Goal: Information Seeking & Learning: Learn about a topic

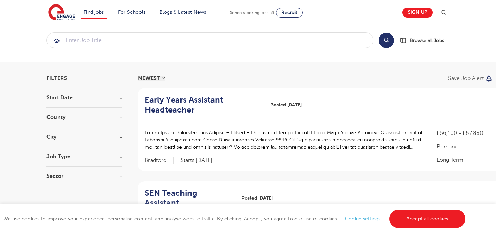
scroll to position [5, 0]
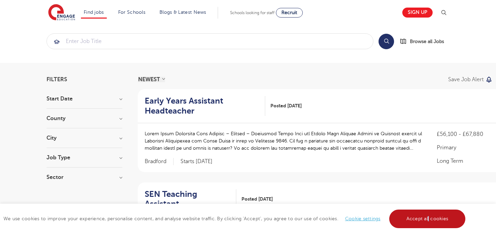
click at [427, 218] on link "Accept all cookies" at bounding box center [427, 219] width 76 height 19
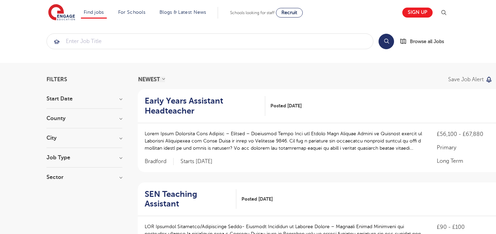
click at [95, 141] on h3 "City" at bounding box center [84, 138] width 76 height 6
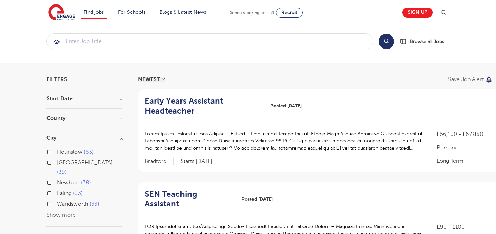
click at [79, 138] on h3 "City" at bounding box center [84, 138] width 76 height 6
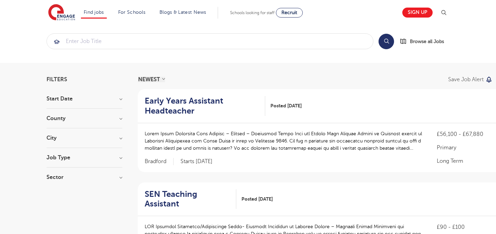
click at [76, 124] on div "County [GEOGRAPHIC_DATA] 549 [GEOGRAPHIC_DATA] 124 [GEOGRAPHIC_DATA] 39 [GEOGRA…" at bounding box center [84, 122] width 76 height 13
click at [80, 158] on h3 "Job Type" at bounding box center [84, 158] width 76 height 6
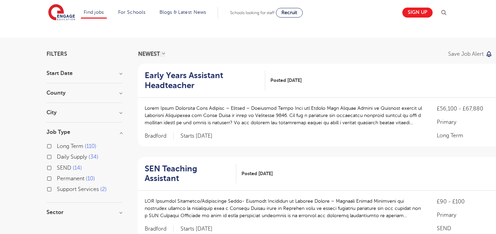
scroll to position [35, 0]
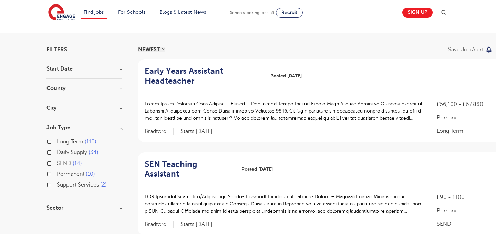
click at [69, 140] on span "Long Term" at bounding box center [70, 142] width 27 height 6
click at [61, 140] on input "Long Term 110" at bounding box center [59, 141] width 4 height 4
checkbox input "true"
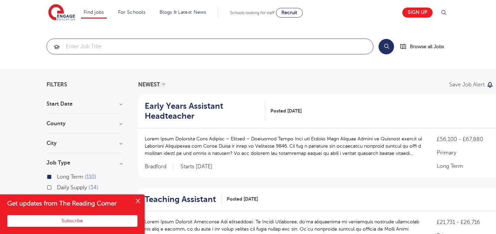
click at [185, 51] on input "search" at bounding box center [210, 46] width 326 height 15
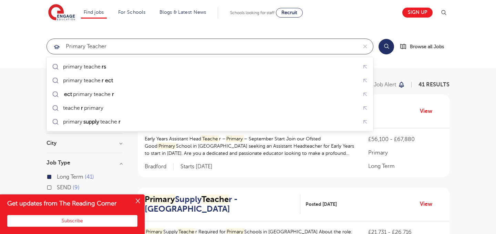
type input "primary teacher"
click button "Submit" at bounding box center [0, 0] width 0 height 0
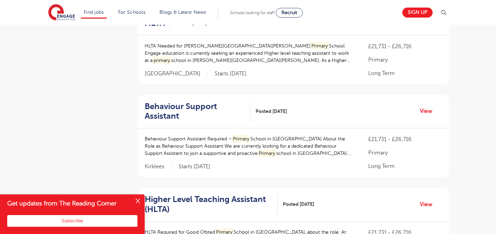
scroll to position [197, 0]
